Goal: Go to known website: Access a specific website the user already knows

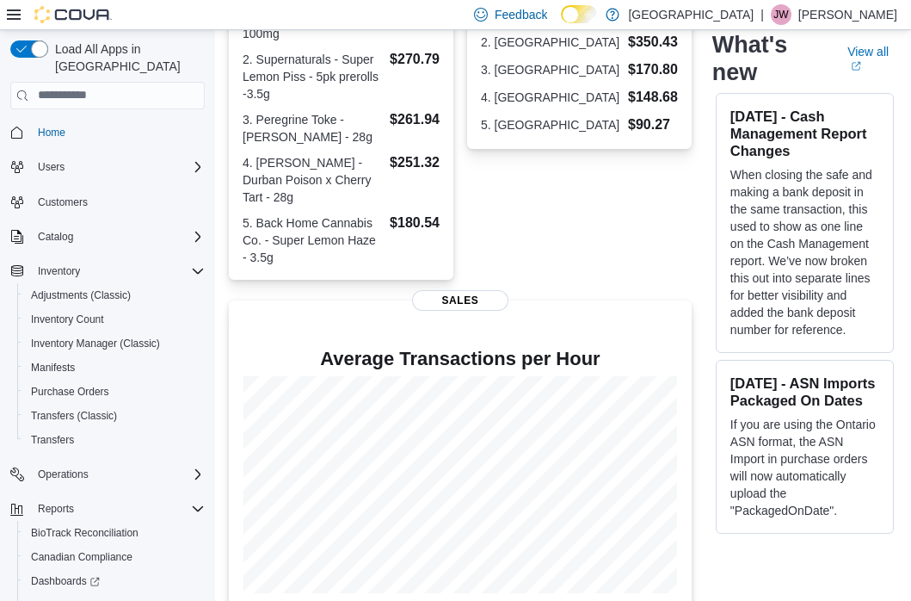
scroll to position [651, 0]
